Goal: Find specific page/section

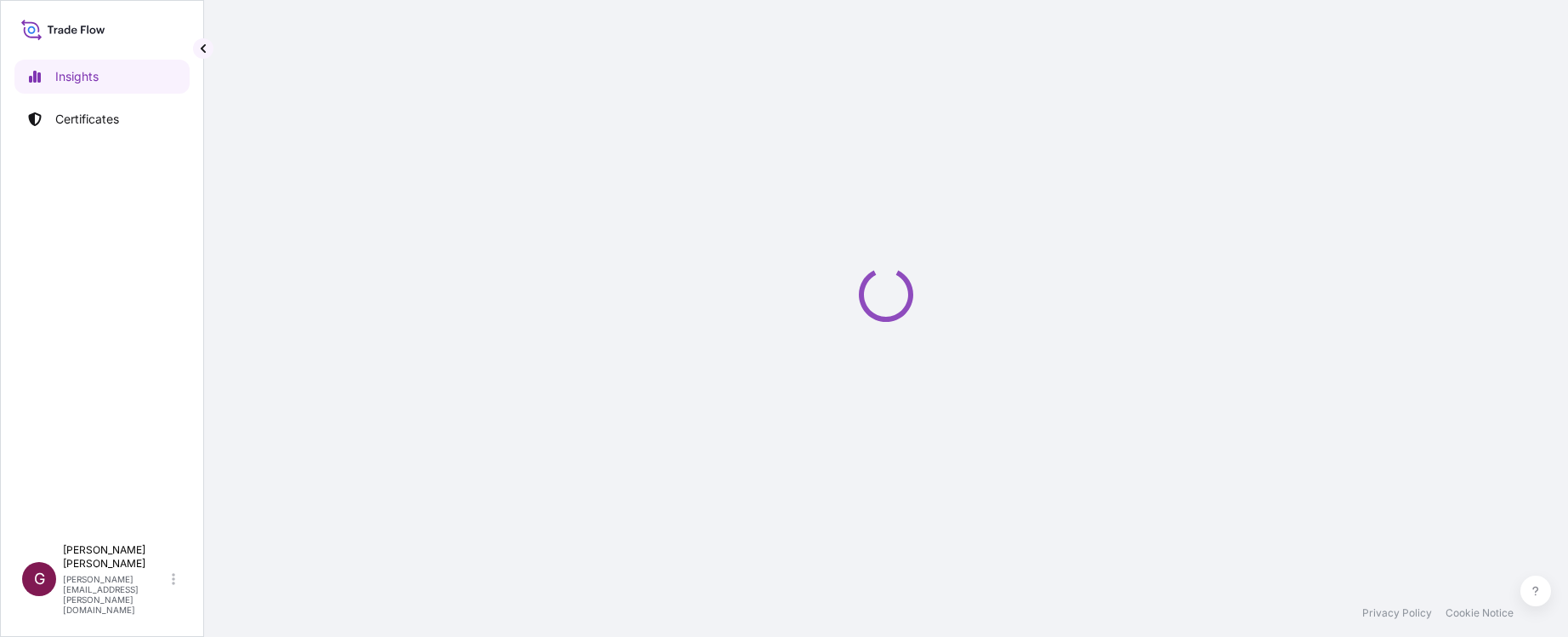
select select "2025"
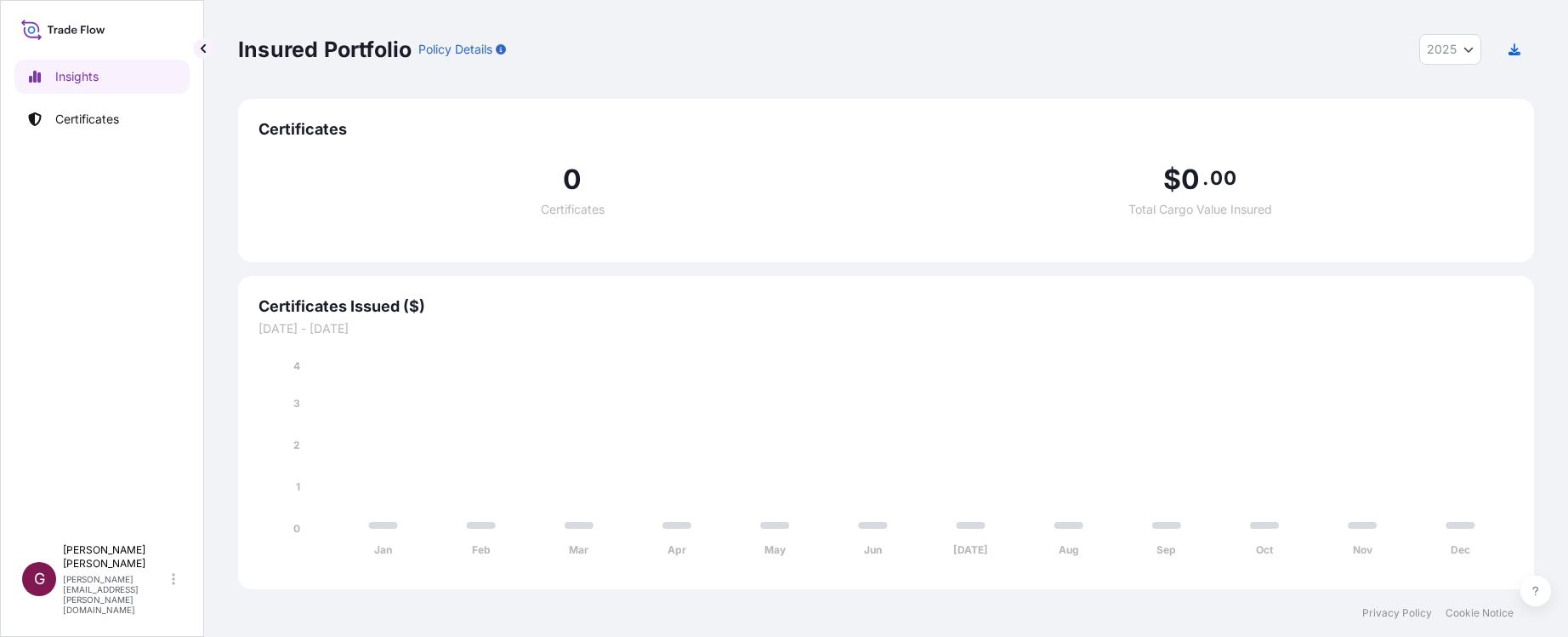
click at [95, 535] on div "Insights Certificates" at bounding box center [102, 290] width 175 height 491
